Goal: Information Seeking & Learning: Find specific fact

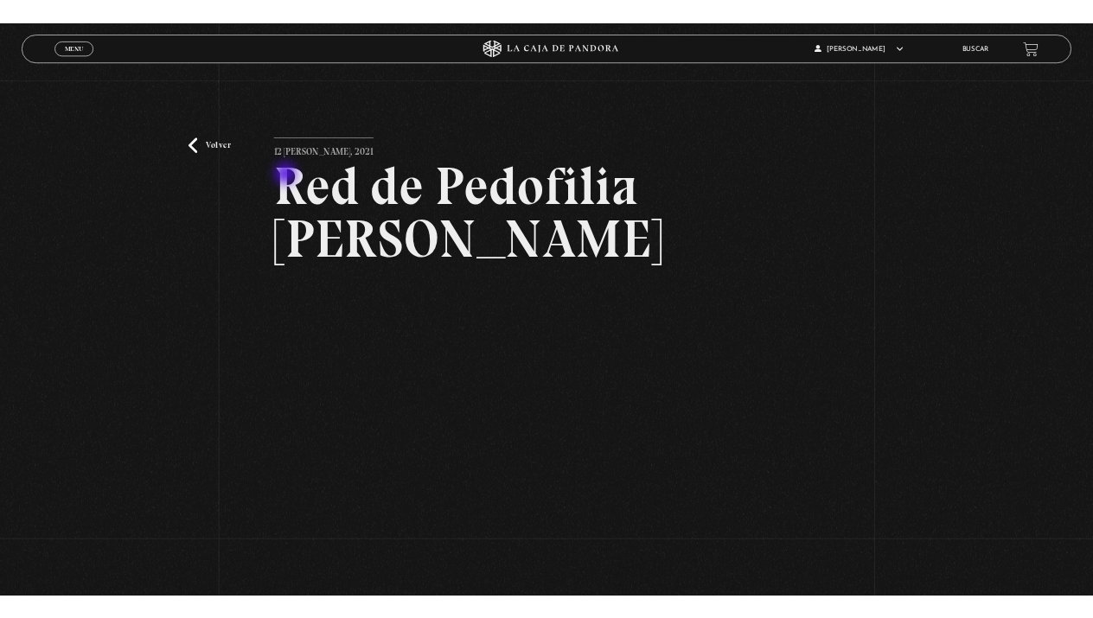
scroll to position [144, 0]
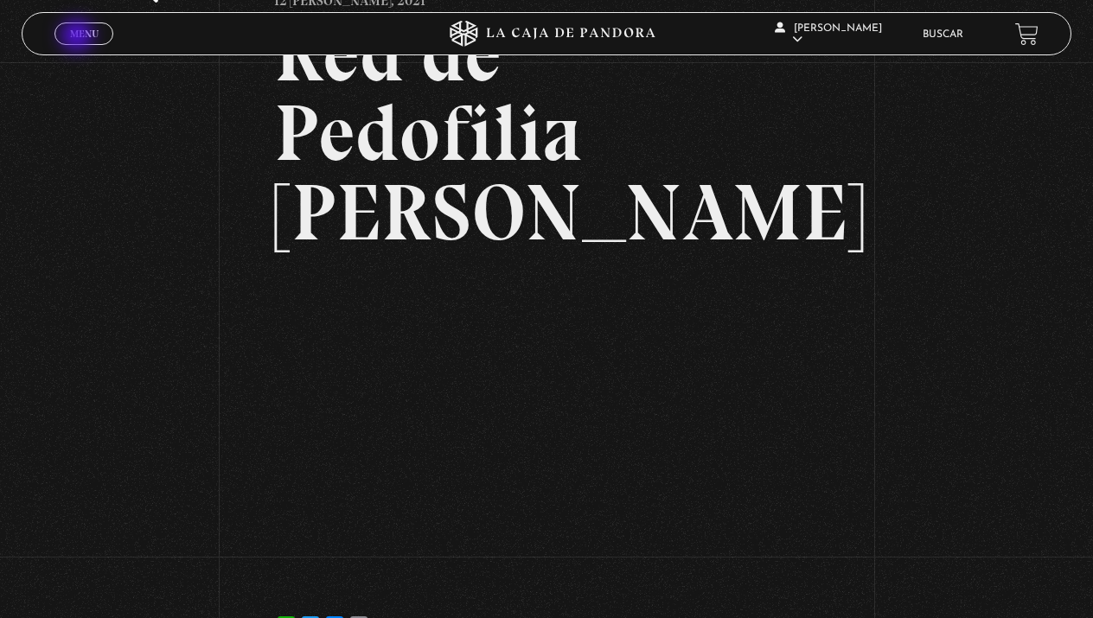
click at [79, 37] on span "Menu" at bounding box center [84, 34] width 29 height 10
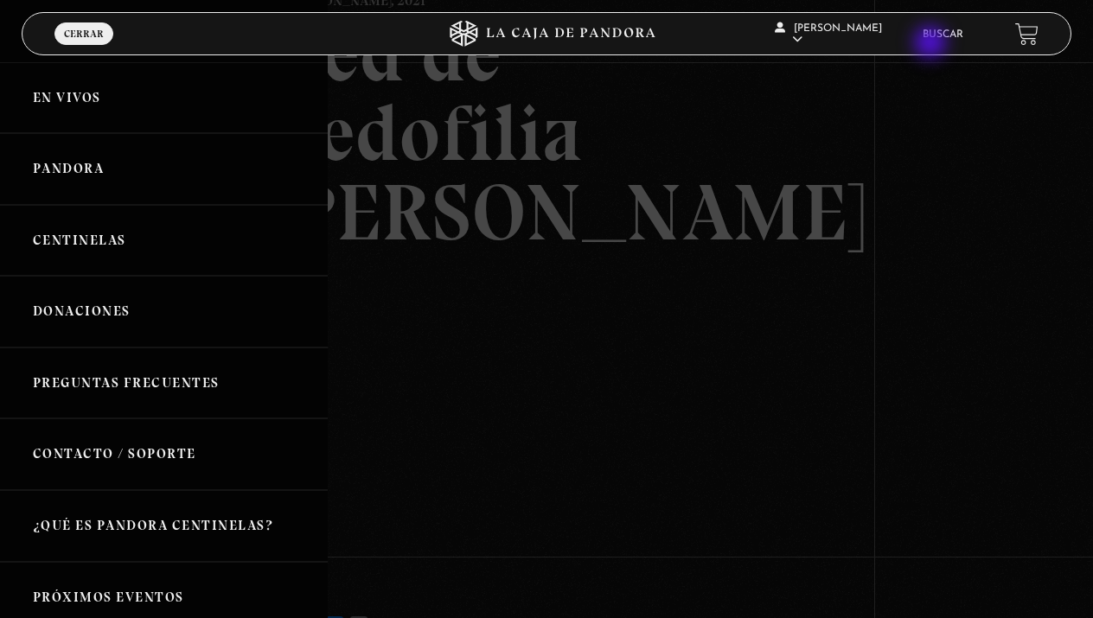
click at [935, 42] on li "Buscar" at bounding box center [943, 34] width 41 height 27
click at [950, 29] on li "Buscar" at bounding box center [943, 34] width 41 height 27
click at [939, 43] on li "Buscar" at bounding box center [943, 34] width 41 height 27
click at [783, 271] on div at bounding box center [546, 309] width 1093 height 618
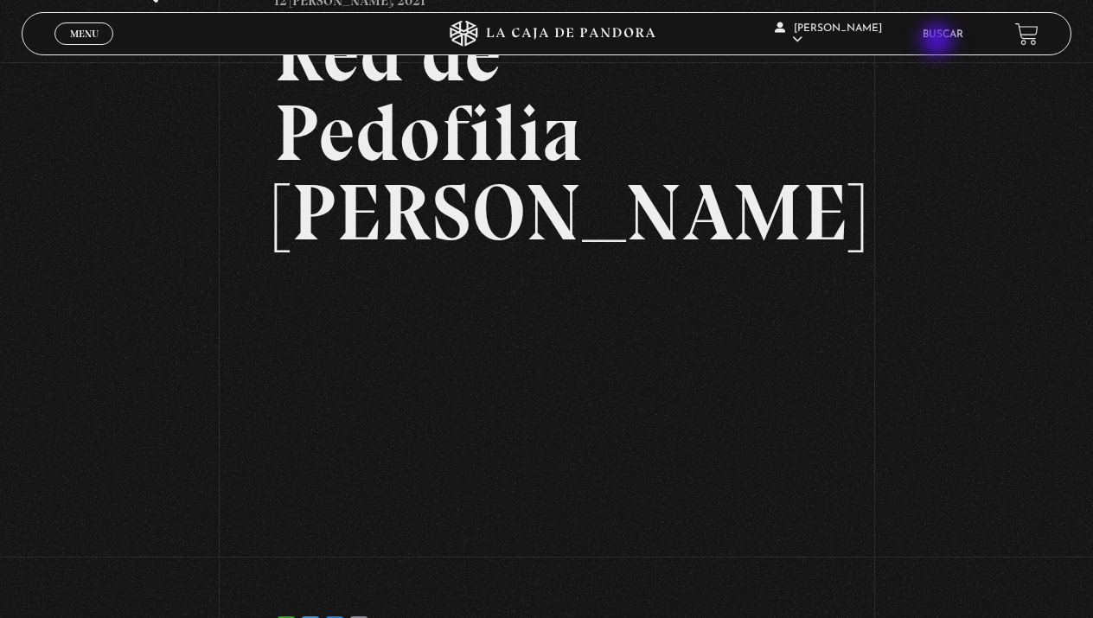
click at [939, 42] on li "Buscar" at bounding box center [943, 34] width 41 height 27
click at [946, 35] on link "Buscar" at bounding box center [943, 34] width 41 height 10
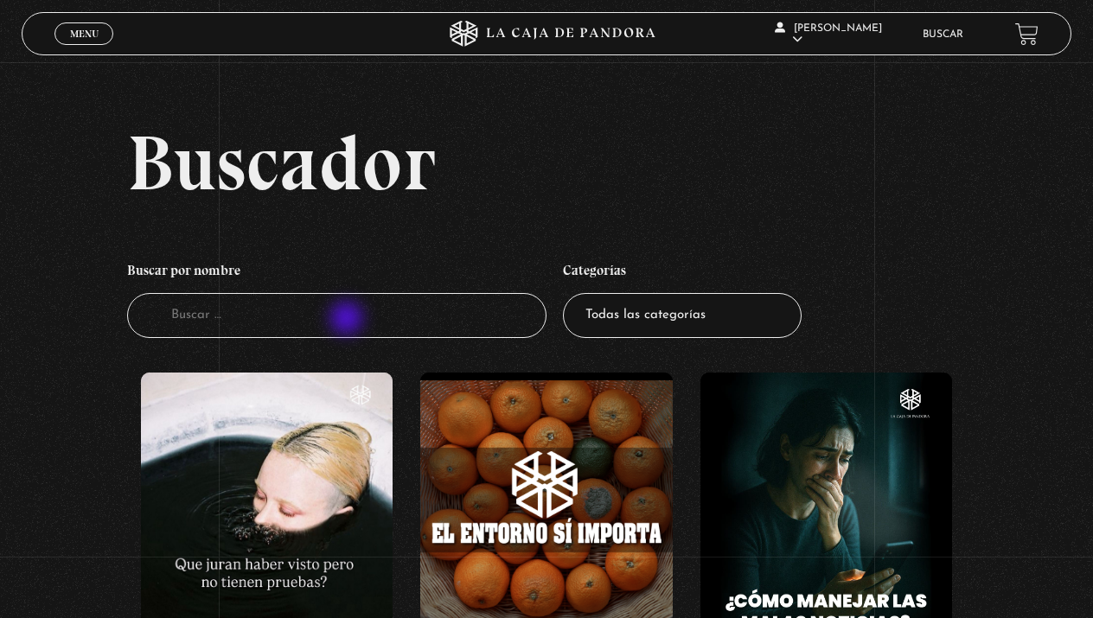
click at [348, 320] on input "Buscador" at bounding box center [336, 316] width 419 height 46
type input "red de pedofilia"
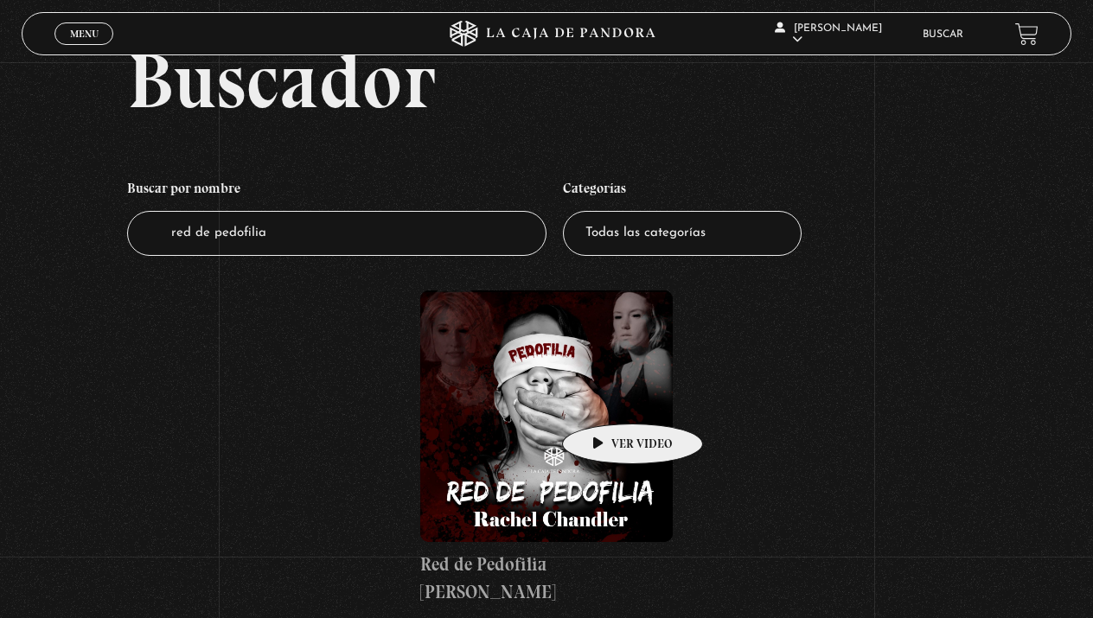
scroll to position [57, 0]
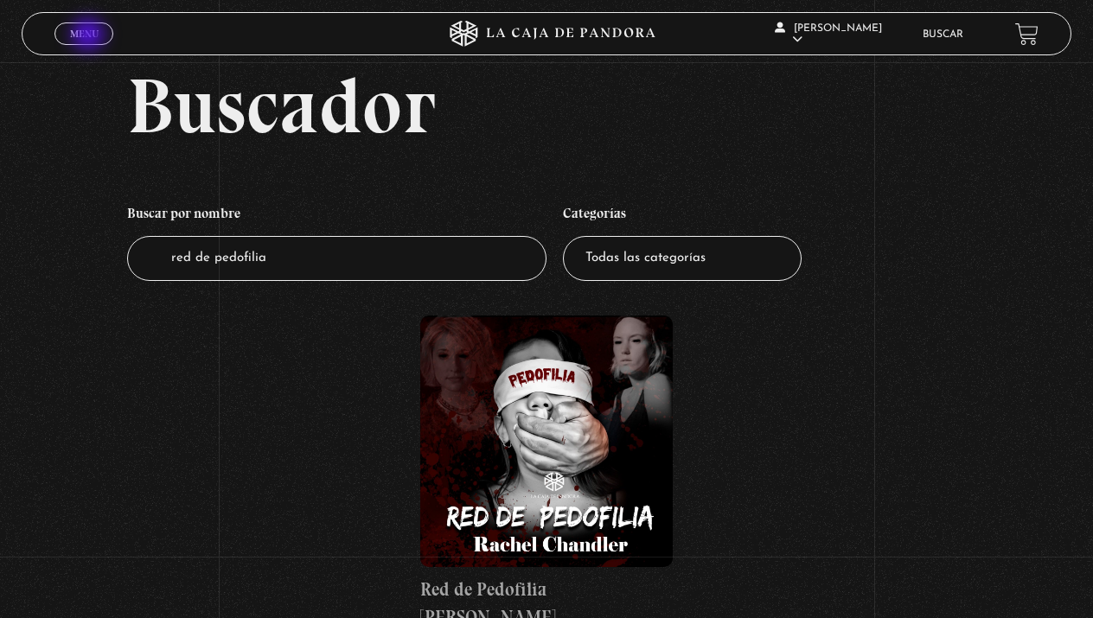
click at [105, 29] on link "Menu Cerrar" at bounding box center [83, 33] width 59 height 22
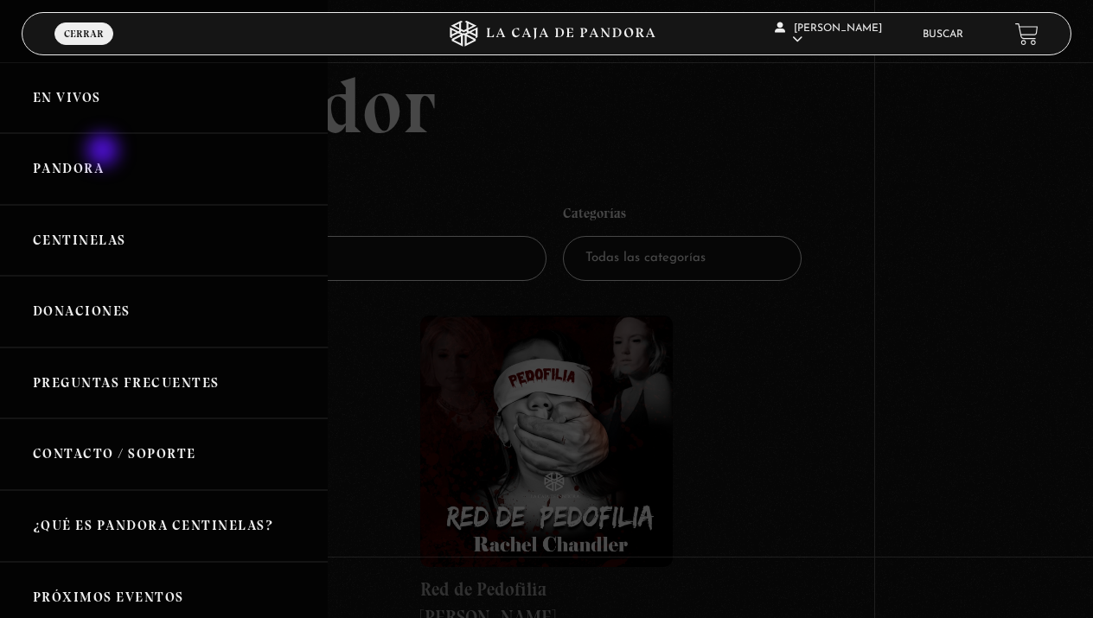
click at [105, 152] on link "Pandora" at bounding box center [164, 169] width 328 height 72
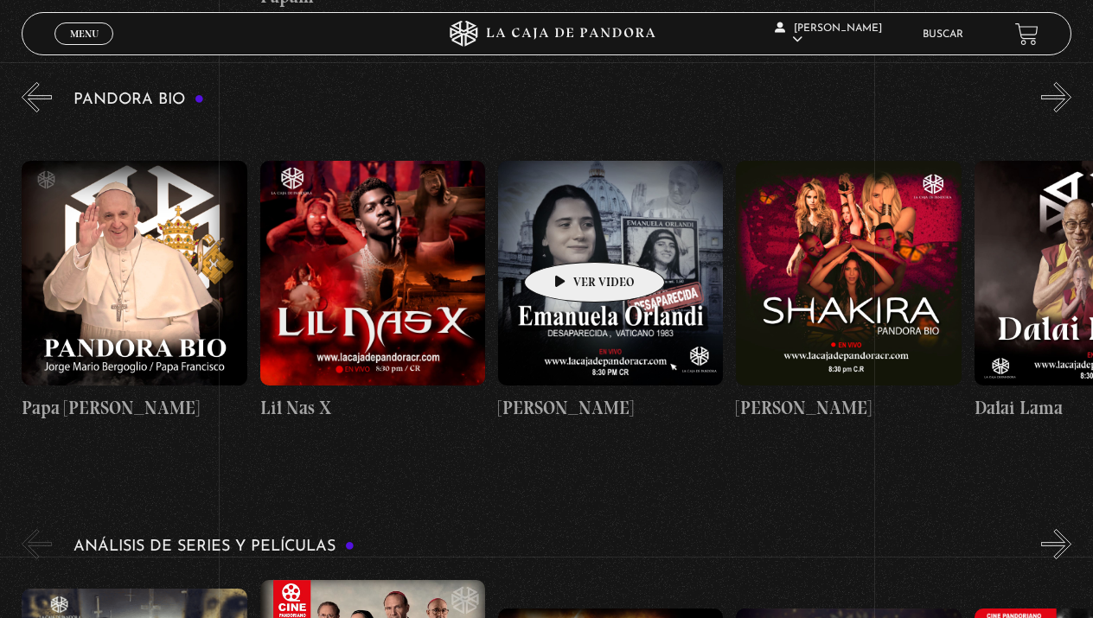
scroll to position [0, 101]
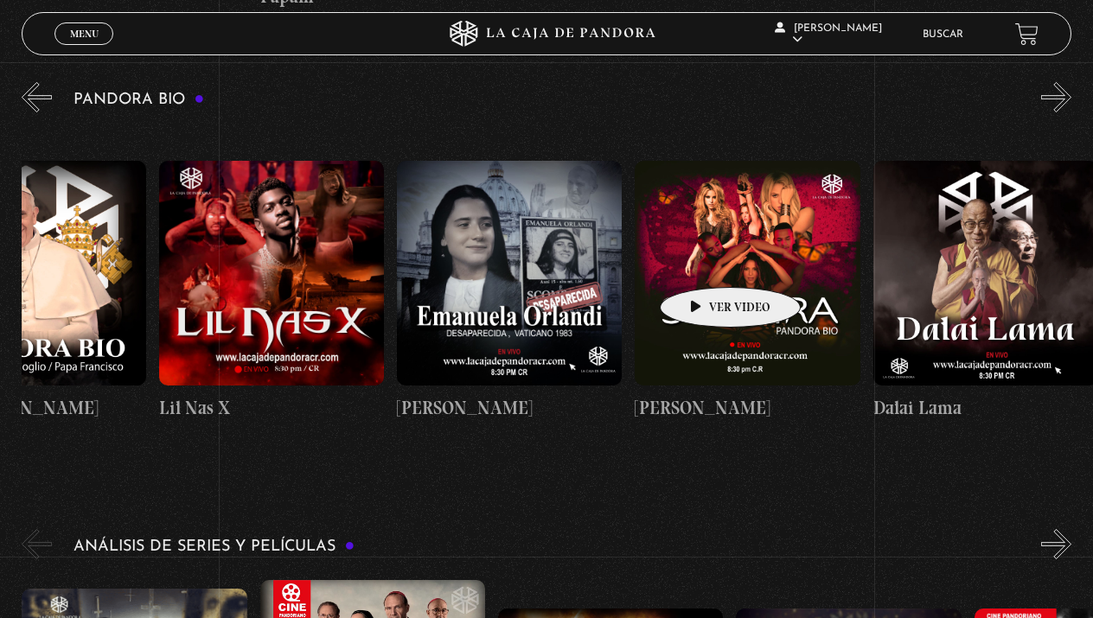
click at [703, 261] on figure at bounding box center [747, 273] width 225 height 225
